Goal: Navigation & Orientation: Find specific page/section

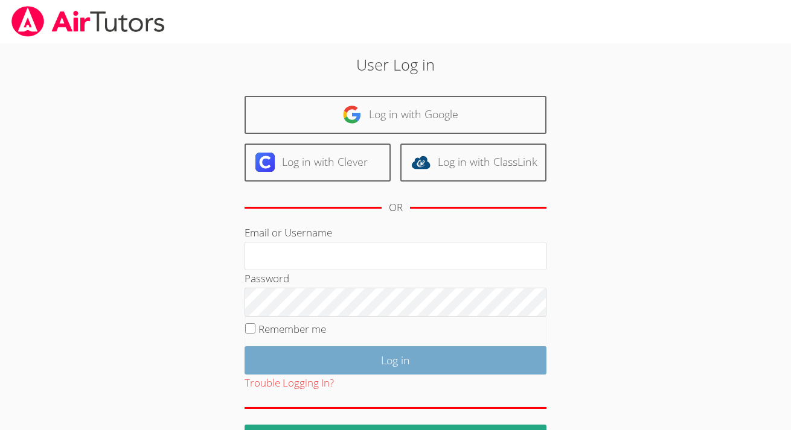
type input "[PERSON_NAME][EMAIL_ADDRESS][PERSON_NAME][DOMAIN_NAME]"
click at [332, 365] on input "Log in" at bounding box center [395, 360] width 302 height 28
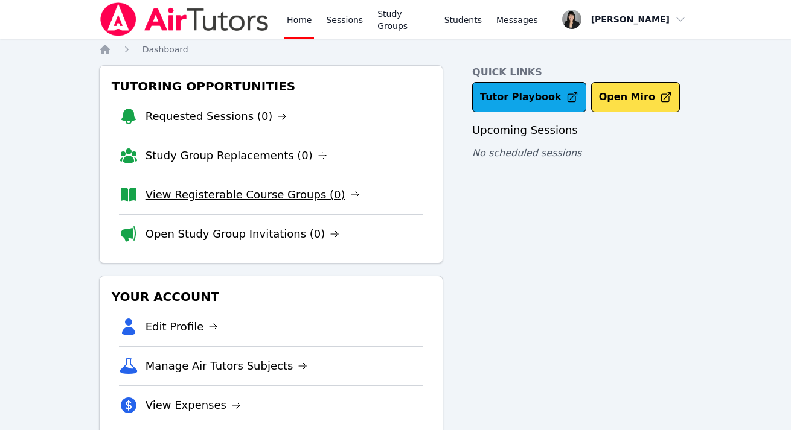
click at [220, 195] on link "View Registerable Course Groups (0)" at bounding box center [252, 195] width 214 height 17
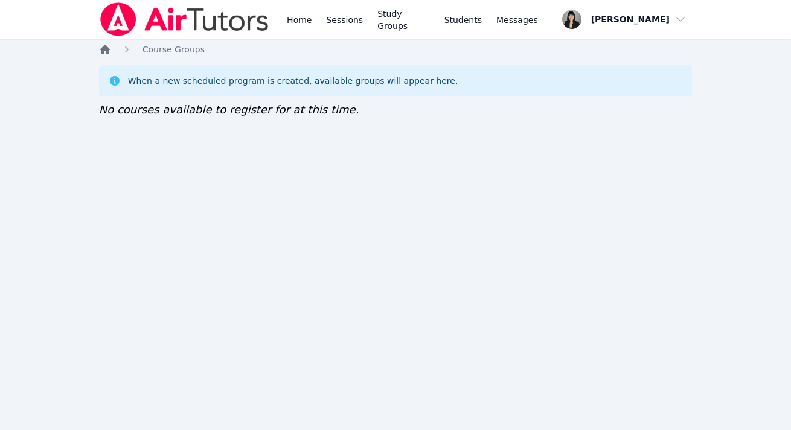
click at [101, 51] on icon "Breadcrumb" at bounding box center [105, 50] width 10 height 10
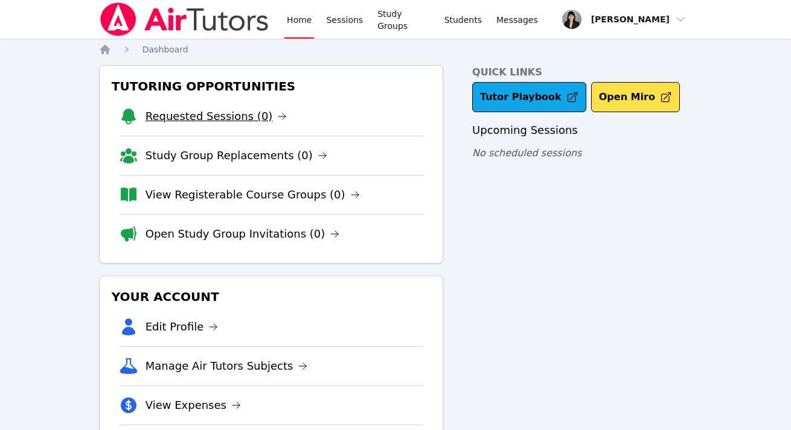
click at [193, 116] on link "Requested Sessions (0)" at bounding box center [216, 116] width 142 height 17
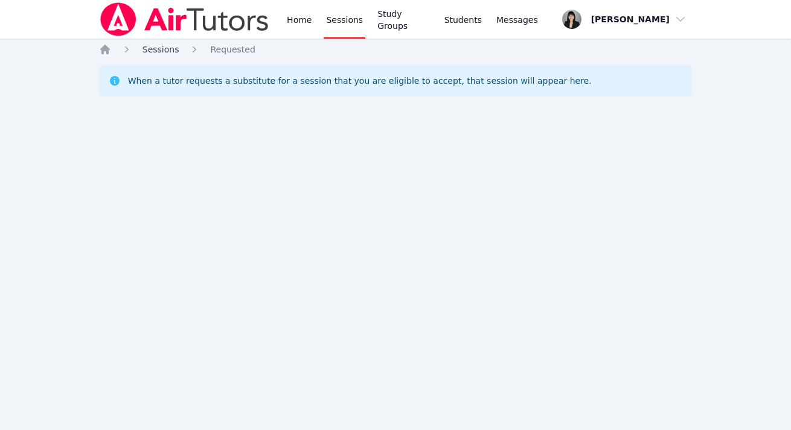
click at [152, 51] on span "Sessions" at bounding box center [160, 50] width 37 height 10
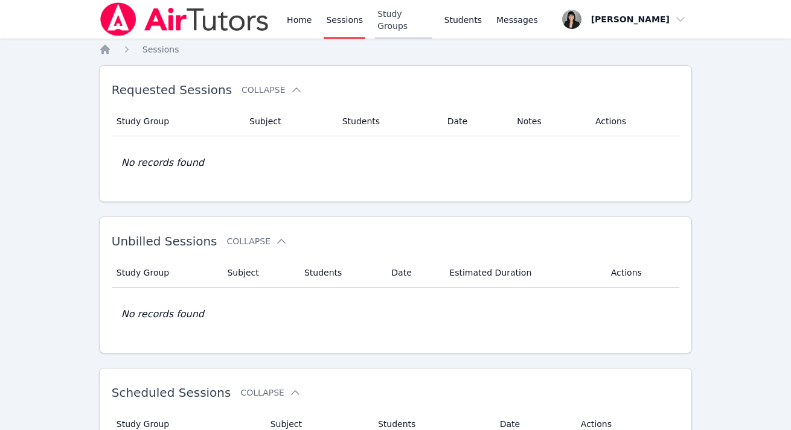
click at [415, 21] on link "Study Groups" at bounding box center [403, 19] width 57 height 39
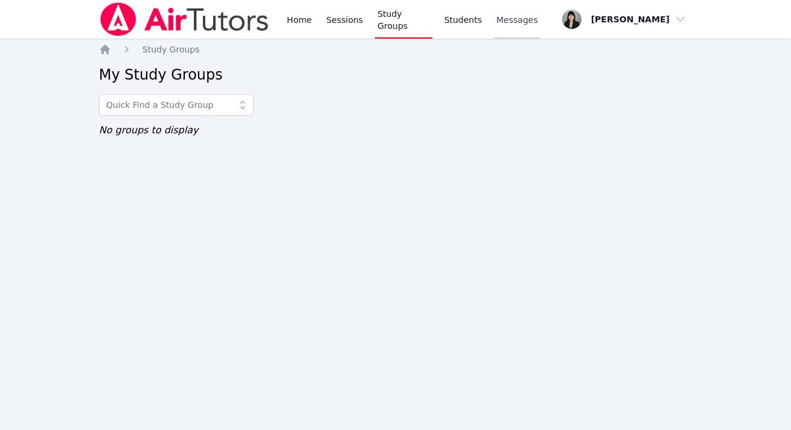
click at [511, 22] on span "Messages" at bounding box center [517, 20] width 42 height 12
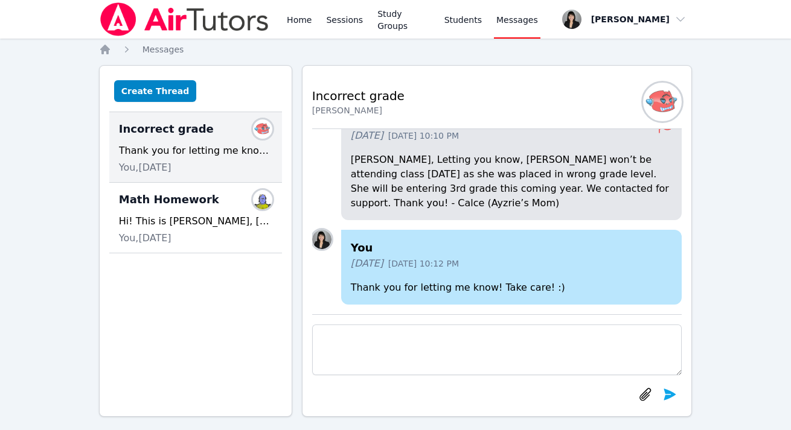
click at [125, 19] on img at bounding box center [184, 19] width 171 height 34
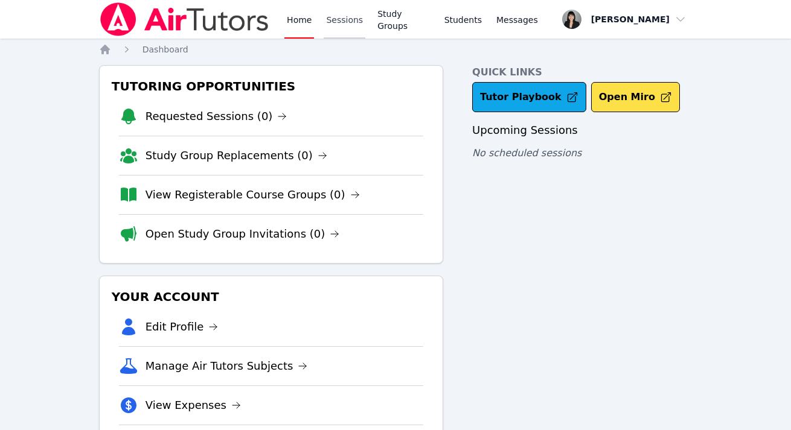
click at [339, 22] on link "Sessions" at bounding box center [345, 19] width 42 height 39
